Goal: Transaction & Acquisition: Purchase product/service

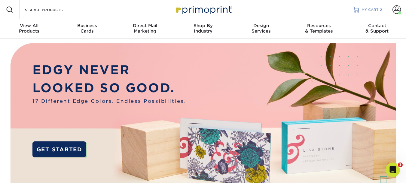
click at [375, 8] on span "MY CART" at bounding box center [370, 9] width 17 height 5
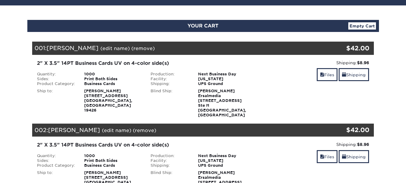
scroll to position [60, 0]
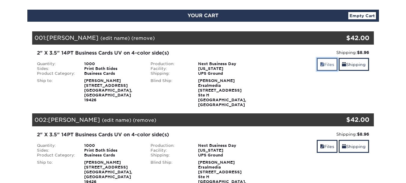
click at [327, 63] on link "Files" at bounding box center [327, 64] width 21 height 13
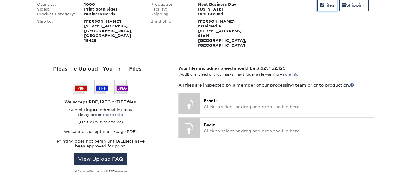
scroll to position [120, 0]
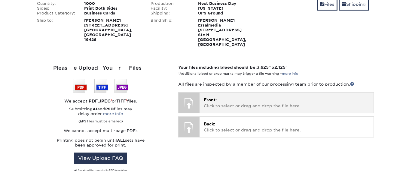
click at [239, 97] on p "Front: Click to select or drag and drop the file here." at bounding box center [287, 103] width 166 height 12
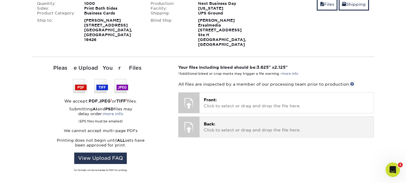
click at [235, 121] on p "Back: Click to select or drag and drop the file here." at bounding box center [287, 127] width 166 height 12
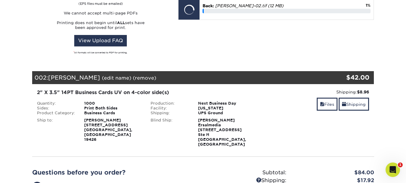
scroll to position [241, 0]
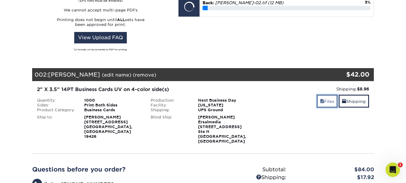
click at [324, 96] on link "Files" at bounding box center [327, 100] width 21 height 13
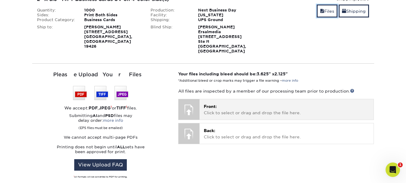
scroll to position [331, 0]
click at [260, 103] on p "Front: Click to select or drag and drop the file here." at bounding box center [287, 109] width 166 height 12
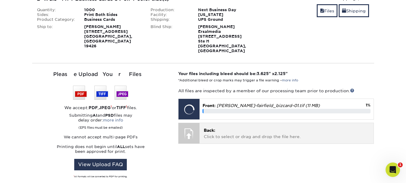
click at [267, 128] on p "Back: Click to select or drag and drop the file here." at bounding box center [287, 133] width 166 height 12
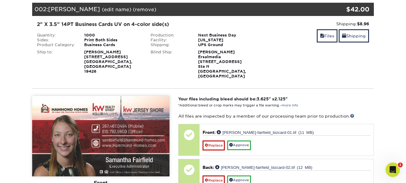
scroll to position [356, 0]
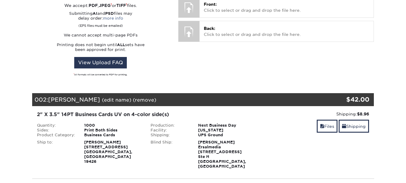
scroll to position [241, 0]
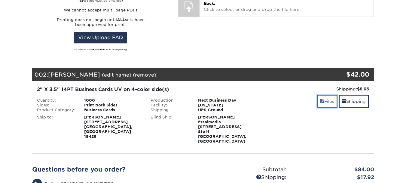
click at [322, 99] on span at bounding box center [322, 101] width 4 height 5
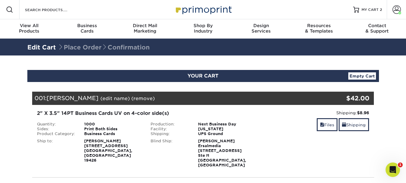
scroll to position [0, 0]
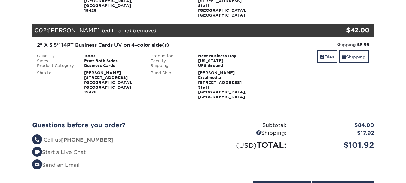
scroll to position [150, 0]
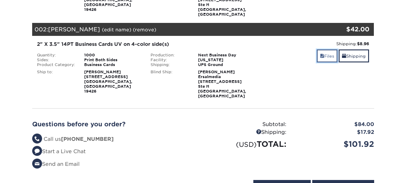
click at [321, 54] on span at bounding box center [322, 56] width 4 height 5
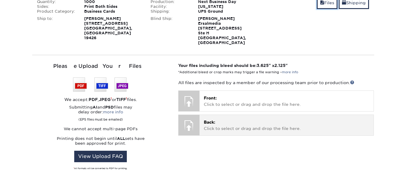
scroll to position [211, 0]
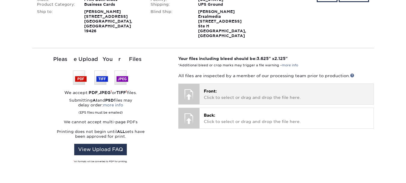
click at [248, 88] on p "Front: Click to select or drag and drop the file here." at bounding box center [287, 94] width 166 height 12
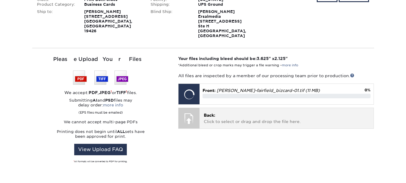
click at [250, 112] on p "Back: Click to select or drag and drop the file here." at bounding box center [287, 118] width 166 height 12
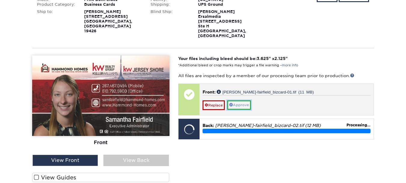
click at [244, 100] on link "Approve" at bounding box center [239, 104] width 24 height 9
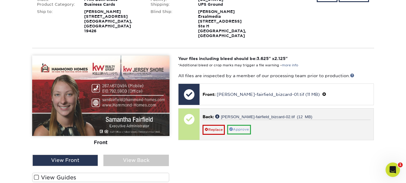
scroll to position [0, 0]
click at [242, 124] on link "Approve" at bounding box center [239, 128] width 24 height 9
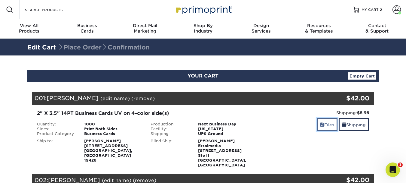
click at [325, 123] on link "Files" at bounding box center [327, 124] width 21 height 13
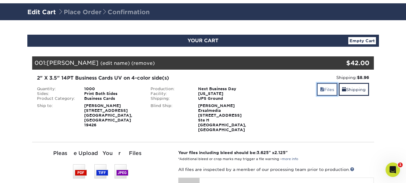
scroll to position [90, 0]
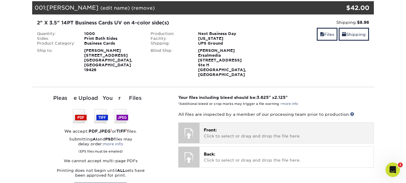
click at [273, 127] on p "Front: Click to select or drag and drop the file here." at bounding box center [287, 133] width 166 height 12
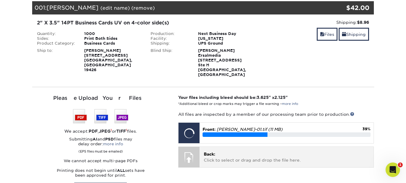
click at [244, 151] on p "Back: Click to select or drag and drop the file here." at bounding box center [287, 157] width 166 height 12
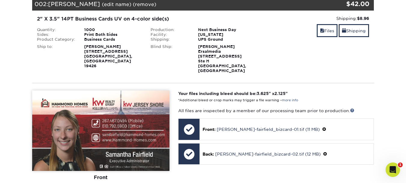
scroll to position [331, 0]
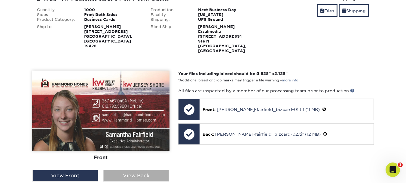
click at [124, 170] on div "View Back" at bounding box center [136, 175] width 66 height 11
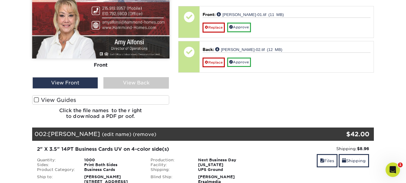
scroll to position [176, 0]
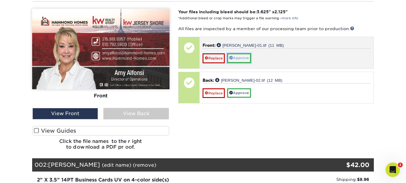
click at [238, 53] on link "Approve" at bounding box center [239, 57] width 24 height 9
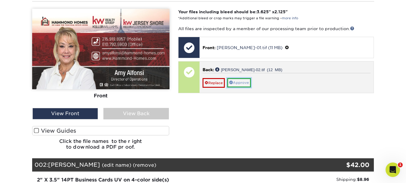
click at [238, 78] on link "Approve" at bounding box center [239, 82] width 24 height 9
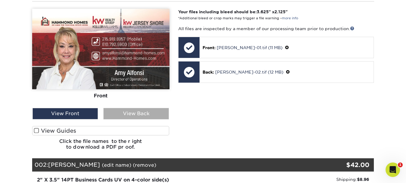
click at [154, 108] on div "View Back" at bounding box center [136, 113] width 66 height 11
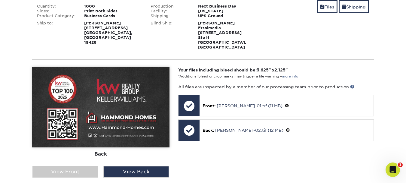
scroll to position [120, 0]
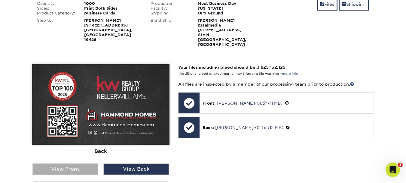
click at [82, 163] on div "View Front" at bounding box center [65, 168] width 66 height 11
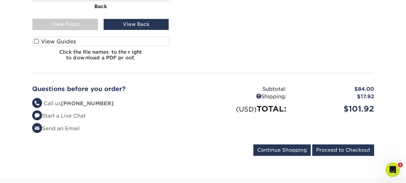
scroll to position [511, 0]
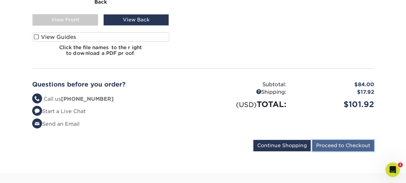
click at [353, 140] on input "Proceed to Checkout" at bounding box center [343, 145] width 62 height 11
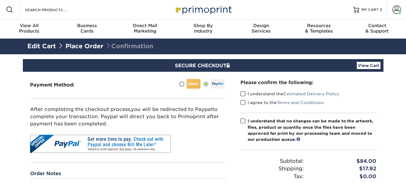
click at [244, 95] on span at bounding box center [243, 94] width 5 height 6
click at [0, 0] on input "I understand the Estimated Delivery Policy" at bounding box center [0, 0] width 0 height 0
click at [243, 101] on span at bounding box center [243, 103] width 5 height 6
click at [0, 0] on input "I agree to the Terms and Conditions" at bounding box center [0, 0] width 0 height 0
click at [244, 121] on span at bounding box center [243, 121] width 5 height 6
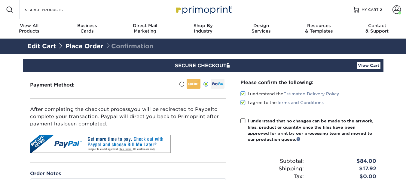
click at [0, 0] on input "I understand that no changes can be made to the artwork, files, product or quan…" at bounding box center [0, 0] width 0 height 0
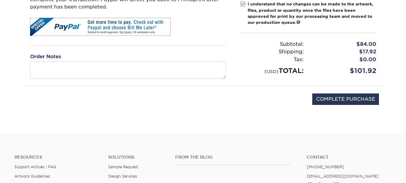
scroll to position [120, 0]
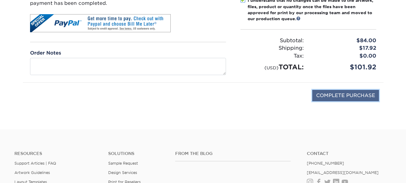
click at [348, 95] on input "COMPLETE PURCHASE" at bounding box center [345, 95] width 67 height 11
type input "PROCESSING, PLEASE WAIT..."
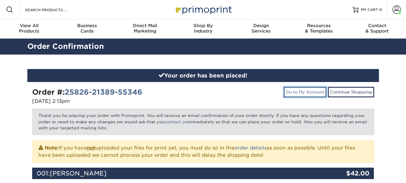
click at [309, 91] on link "Go to My Account" at bounding box center [305, 92] width 43 height 10
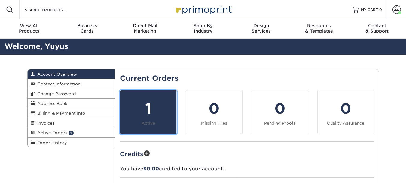
click at [153, 114] on div "1" at bounding box center [148, 108] width 49 height 22
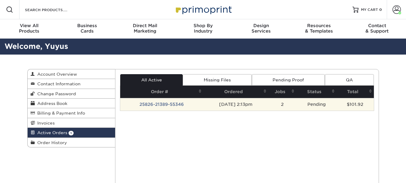
click at [165, 103] on td "25826-21389-55346" at bounding box center [161, 104] width 83 height 13
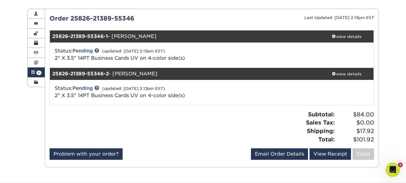
scroll to position [30, 0]
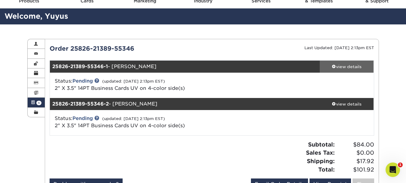
click at [347, 66] on div "view details" at bounding box center [347, 66] width 54 height 6
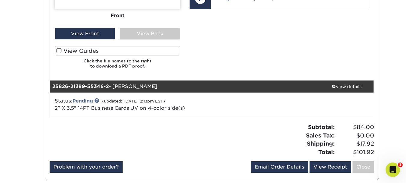
scroll to position [331, 0]
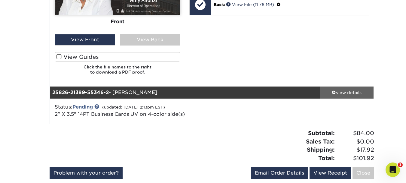
click at [352, 92] on div "view details" at bounding box center [347, 92] width 54 height 6
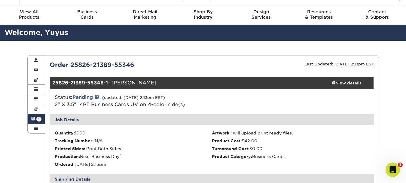
scroll to position [0, 0]
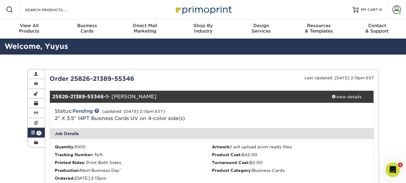
click at [38, 73] on span at bounding box center [36, 74] width 4 height 5
